Goal: Check status: Check status

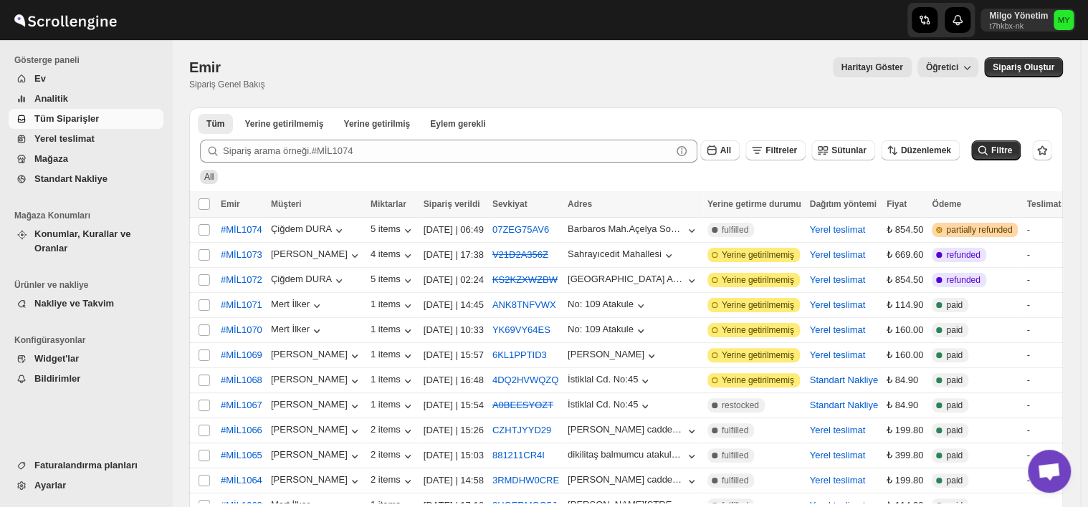
click at [57, 138] on span "Yerel teslimat" at bounding box center [64, 138] width 60 height 11
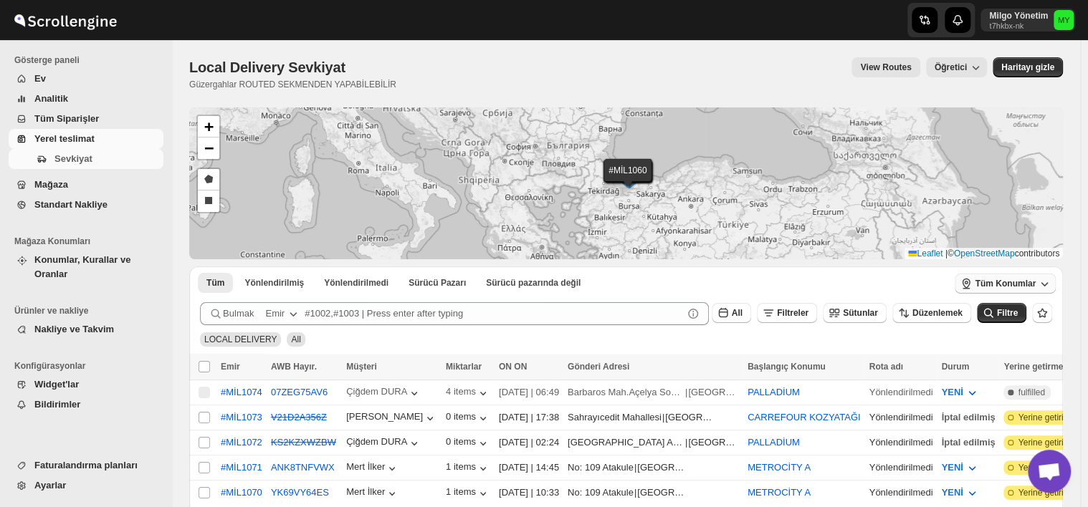
click at [1030, 287] on span "Tüm Konumlar" at bounding box center [1004, 283] width 61 height 11
click at [1015, 287] on span "Tüm Konumlar" at bounding box center [1004, 283] width 61 height 11
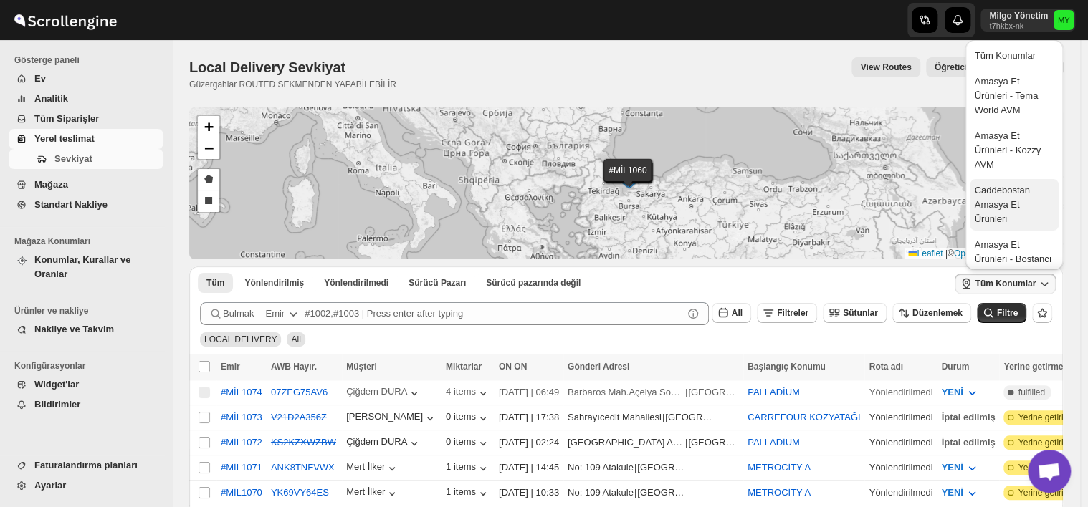
drag, startPoint x: 987, startPoint y: 69, endPoint x: 1017, endPoint y: 198, distance: 131.6
click at [1017, 198] on ul "Tüm Konumlar Amasya Et Ürünleri - Tema World AVM Amasya Et Ürünleri - Kozzy AVM…" at bounding box center [1013, 355] width 88 height 622
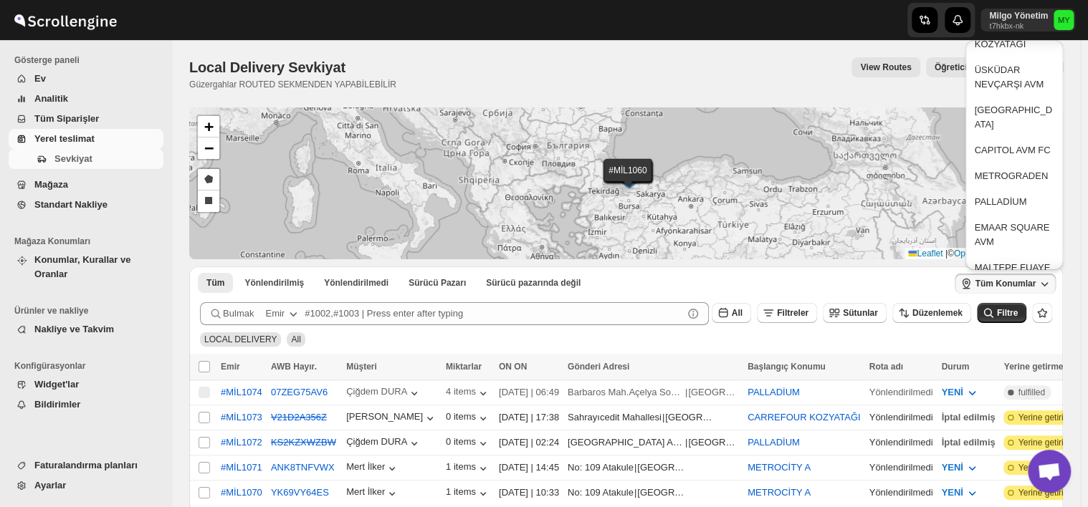
scroll to position [385, 0]
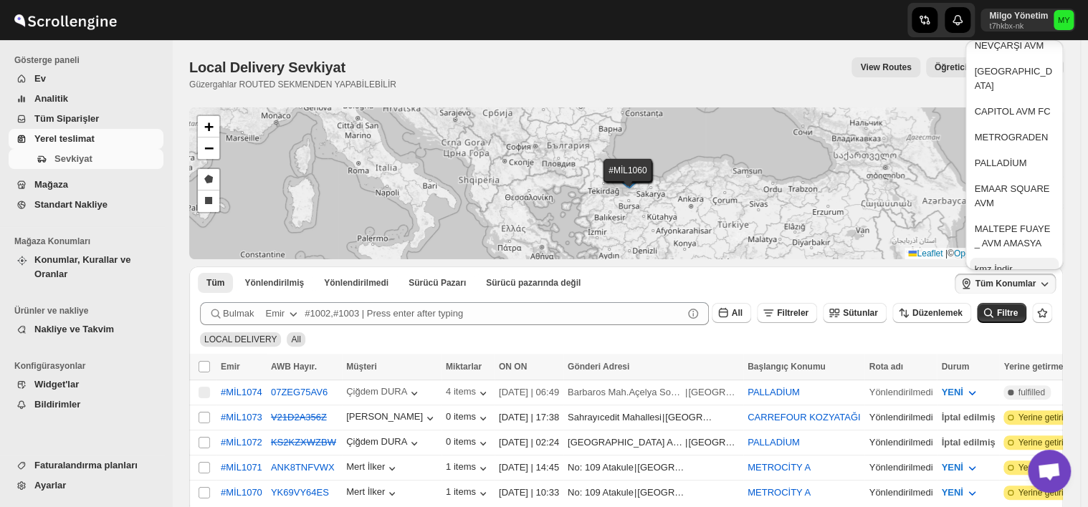
click at [1037, 258] on button "kmz İndir" at bounding box center [1013, 269] width 88 height 23
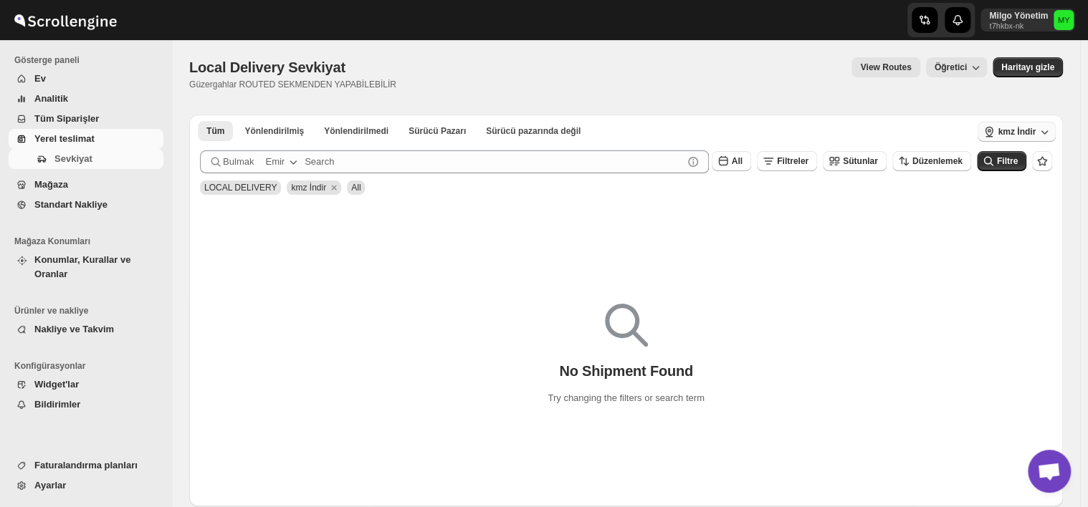
click at [1035, 135] on span "kmz İndir" at bounding box center [1016, 131] width 38 height 11
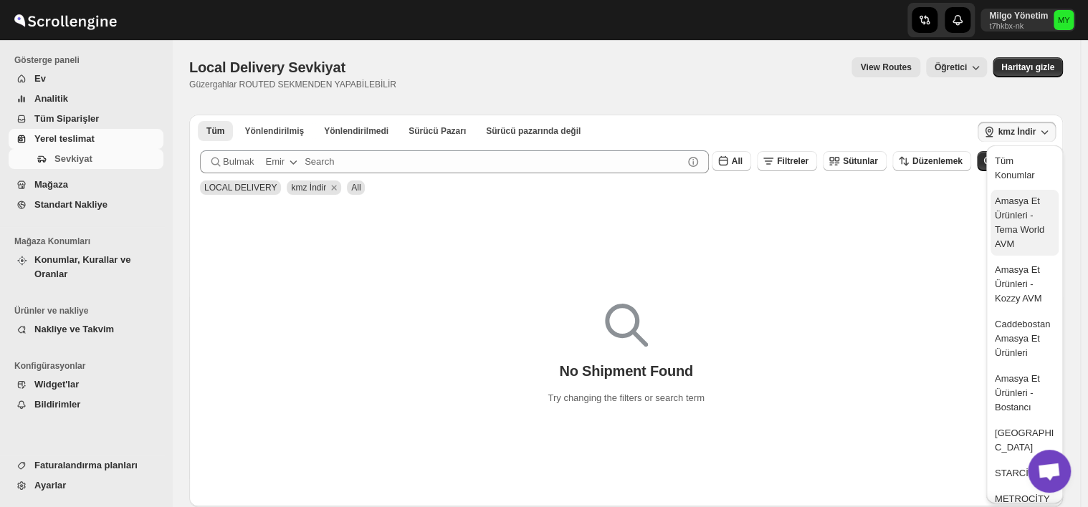
click at [1014, 215] on div "Amasya Et Ürünleri - Tema World AVM" at bounding box center [1023, 222] width 59 height 57
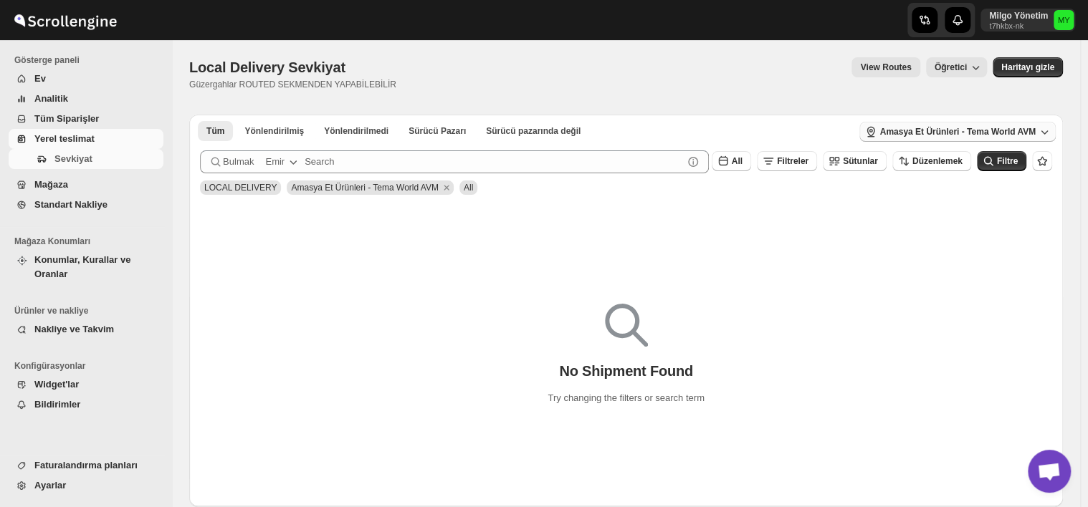
click at [1006, 136] on span "Amasya Et Ürünleri - Tema World AVM" at bounding box center [957, 131] width 156 height 11
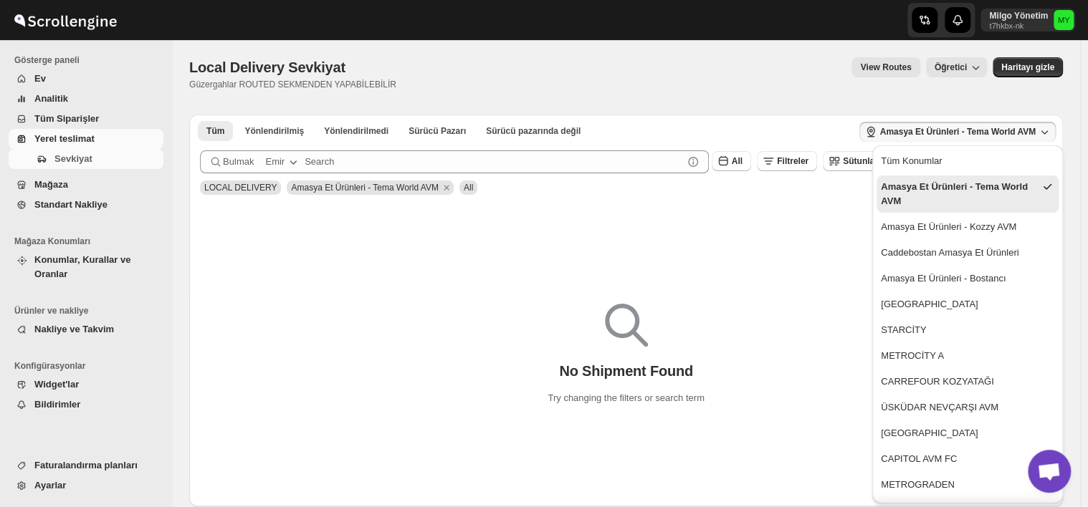
drag, startPoint x: 1009, startPoint y: 163, endPoint x: 1013, endPoint y: 206, distance: 43.2
click at [1018, 212] on ul "Tüm Konumlar Amasya Et Ürünleri - Tema World AVM Amasya Et Ürünleri - Kozzy AVM…" at bounding box center [967, 375] width 182 height 450
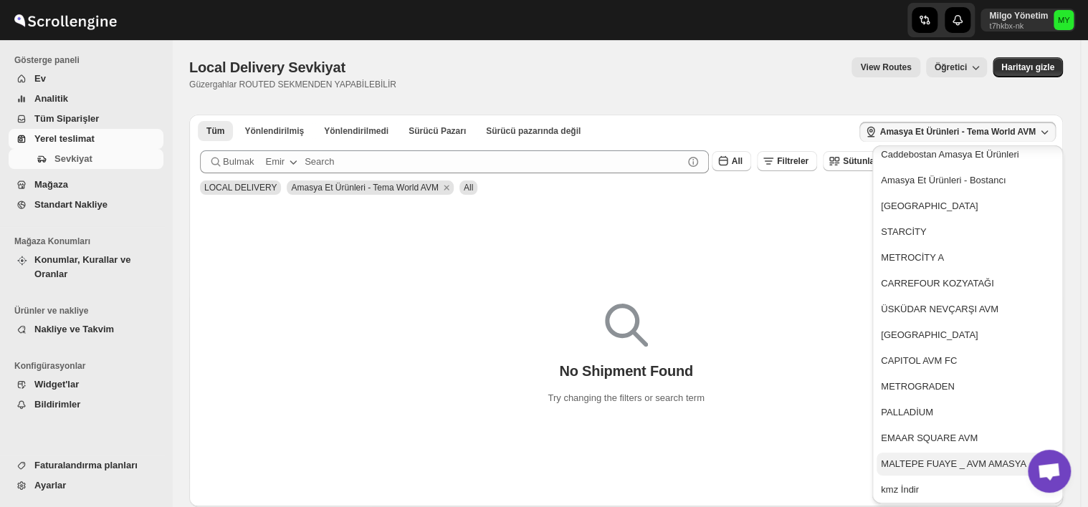
scroll to position [100, 0]
drag, startPoint x: 954, startPoint y: 481, endPoint x: 919, endPoint y: 473, distance: 36.1
click at [919, 473] on ul "Tüm Konumlar Amasya Et Ürünleri - Tema World AVM Amasya Et Ürünleri - Kozzy AVM…" at bounding box center [967, 274] width 182 height 450
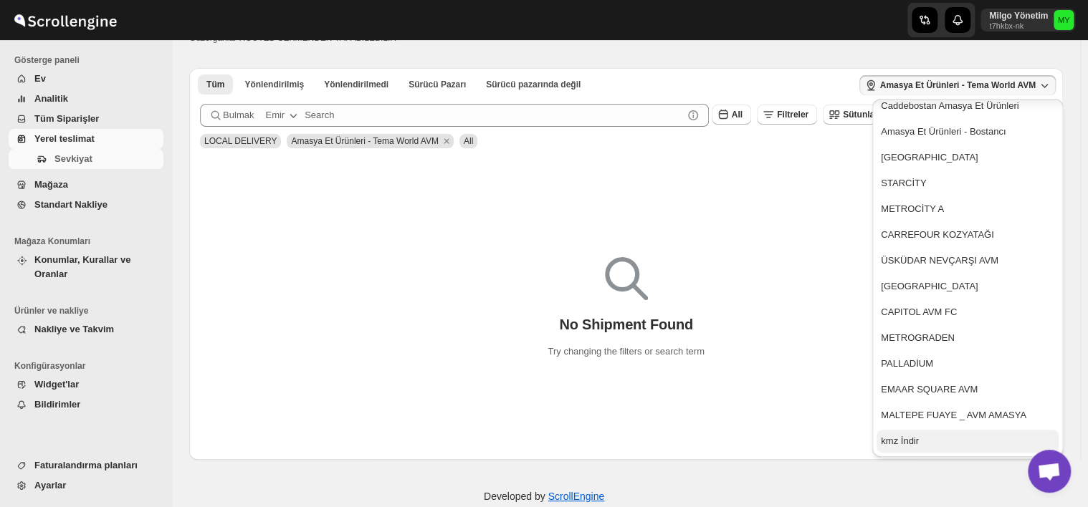
scroll to position [72, 0]
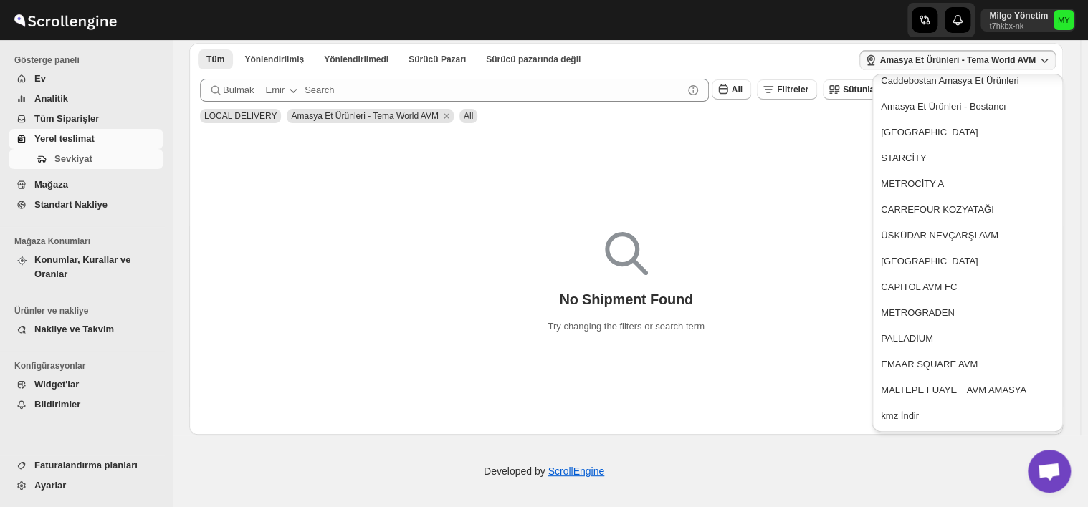
click at [59, 120] on span "Tüm Siparişler" at bounding box center [66, 118] width 64 height 11
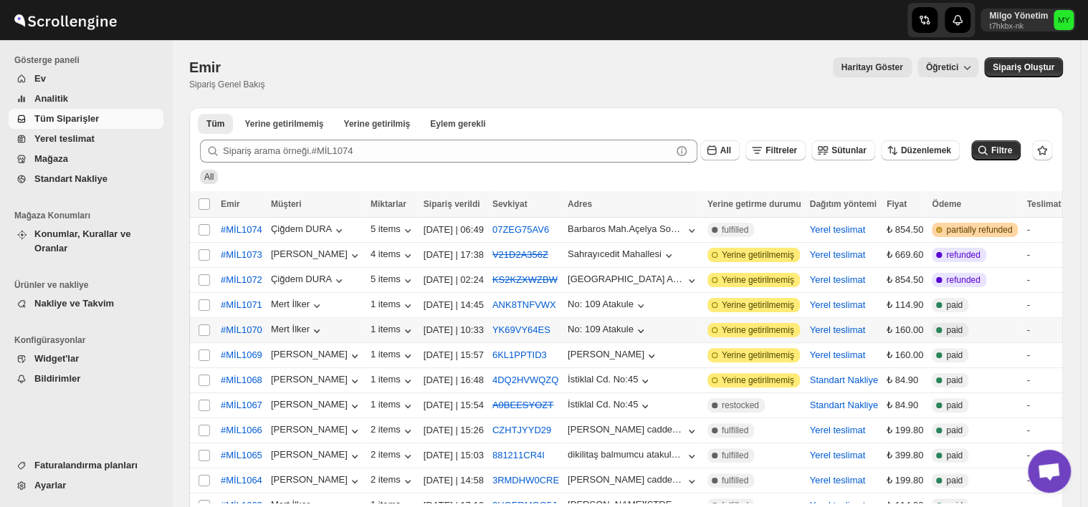
scroll to position [143, 0]
